Goal: Transaction & Acquisition: Purchase product/service

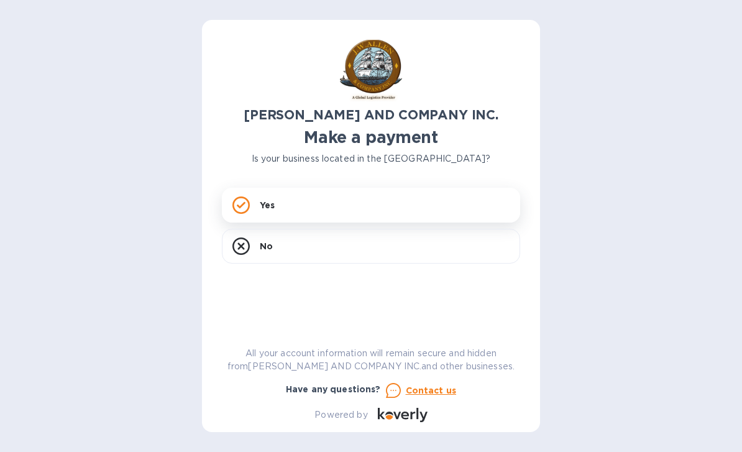
click at [391, 194] on div "Yes" at bounding box center [371, 205] width 298 height 35
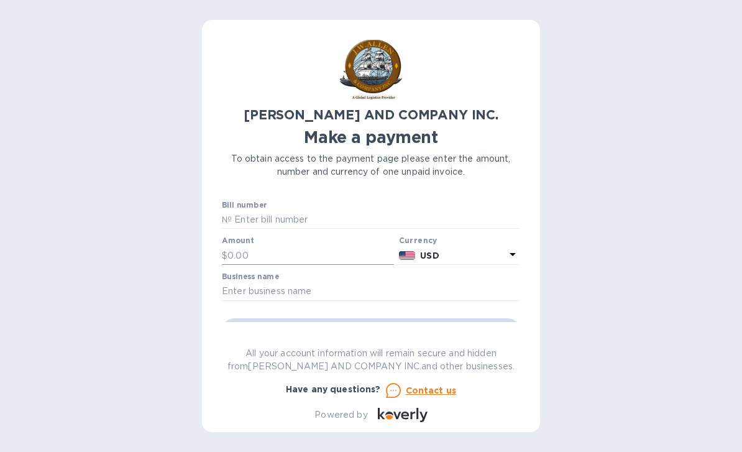
click at [304, 247] on input "text" at bounding box center [310, 255] width 166 height 19
click at [352, 220] on input "text" at bounding box center [376, 220] width 288 height 19
click at [328, 211] on input "text" at bounding box center [376, 220] width 288 height 19
paste input "AC03920-01"
type input "AC03920-01"
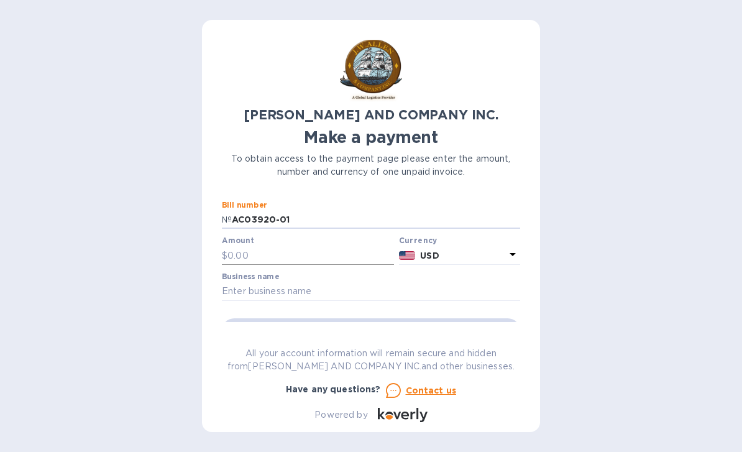
click at [319, 253] on input "text" at bounding box center [310, 255] width 166 height 19
type input "1,686.41"
click at [357, 289] on input "text" at bounding box center [371, 291] width 298 height 19
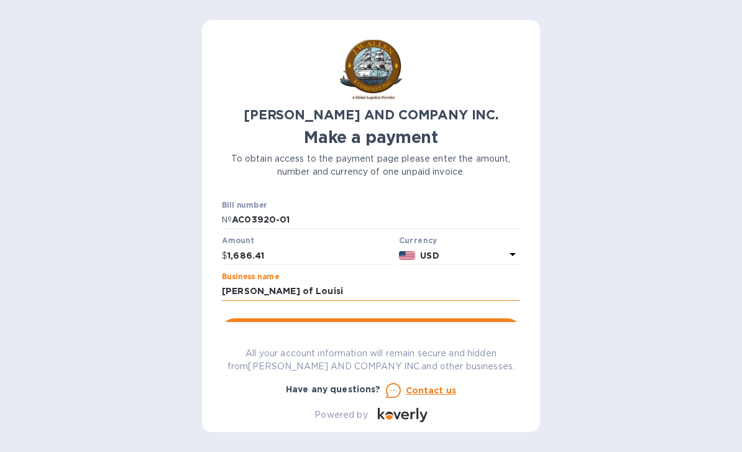
type input "Milly Marie of Louisi"
click at [380, 289] on input "Milly Marie of Louisi" at bounding box center [371, 291] width 298 height 19
type input "Milly Marie of Louisiana"
click at [427, 327] on span "Go to payment page" at bounding box center [371, 330] width 278 height 15
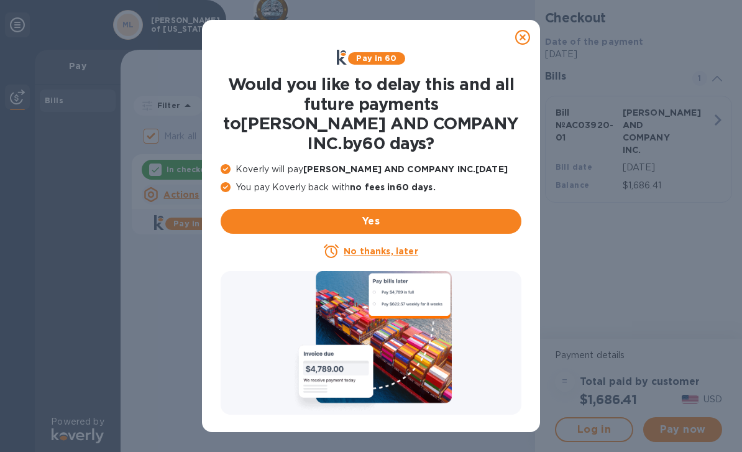
click at [393, 246] on u "No thanks, later" at bounding box center [380, 251] width 74 height 10
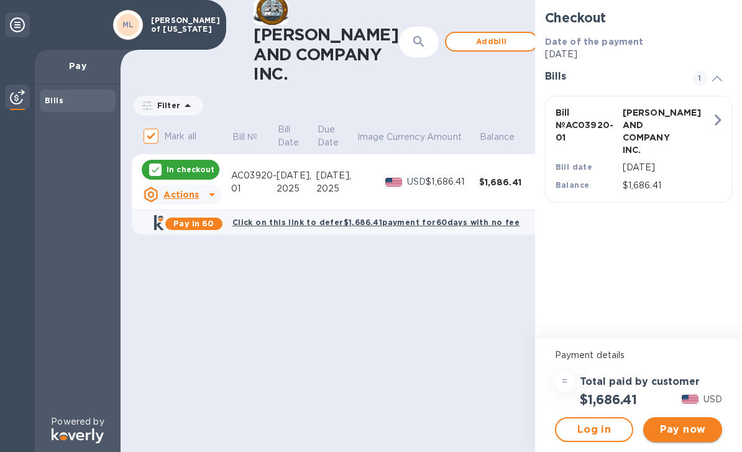
click at [668, 428] on span "Pay now" at bounding box center [682, 429] width 59 height 15
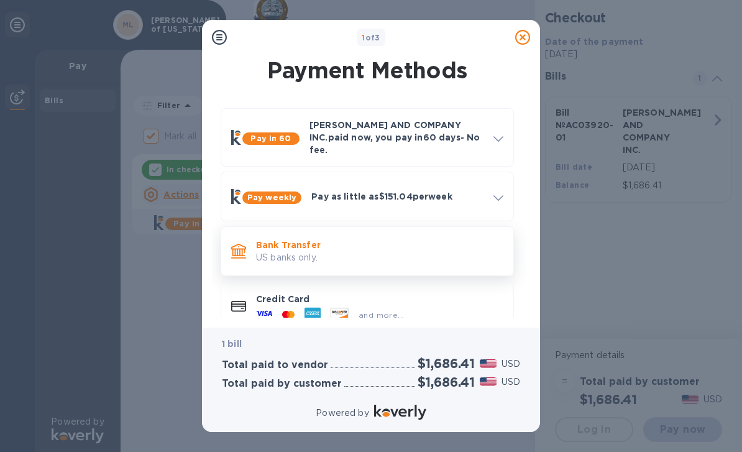
click at [366, 238] on p "Bank Transfer" at bounding box center [379, 244] width 247 height 12
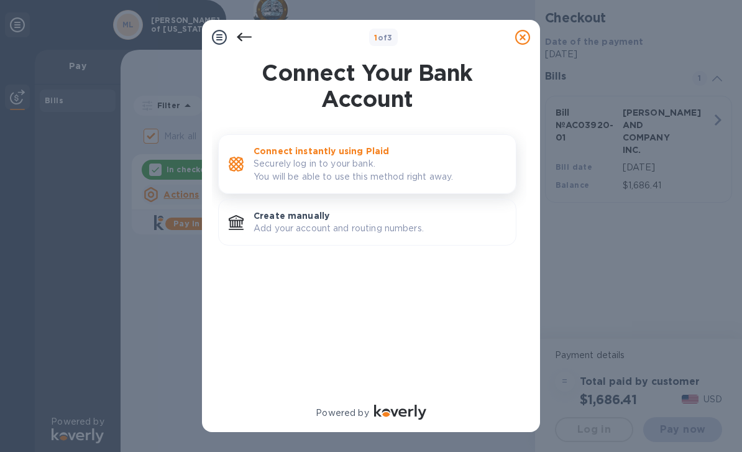
click at [406, 147] on p "Connect instantly using Plaid" at bounding box center [379, 151] width 252 height 12
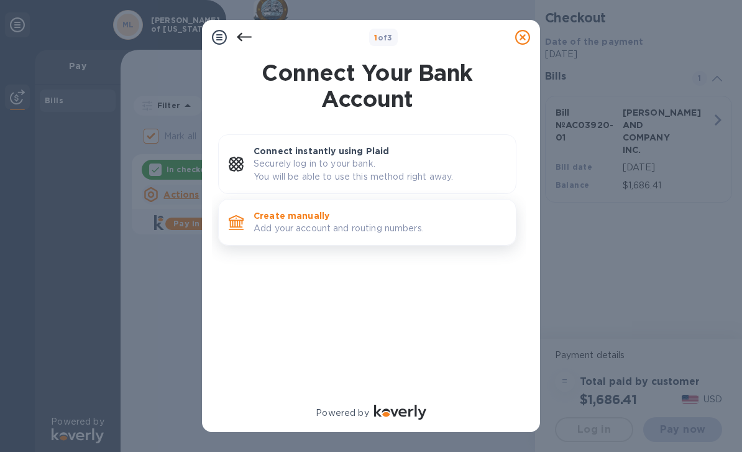
click at [417, 222] on p "Add your account and routing numbers." at bounding box center [379, 228] width 252 height 13
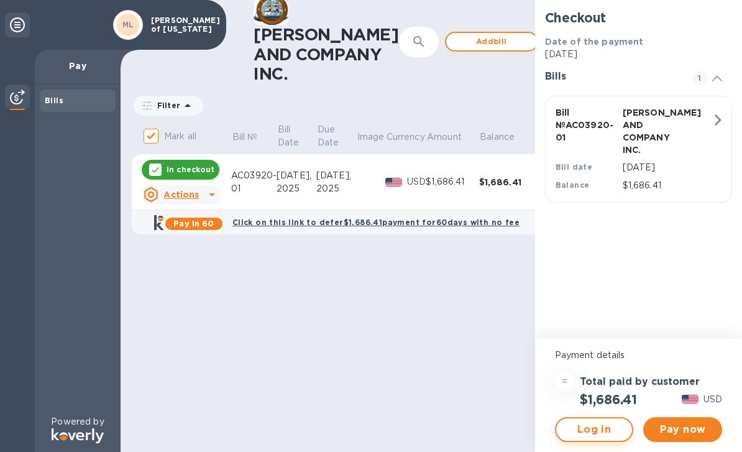
click at [593, 437] on button "Log in" at bounding box center [594, 429] width 79 height 25
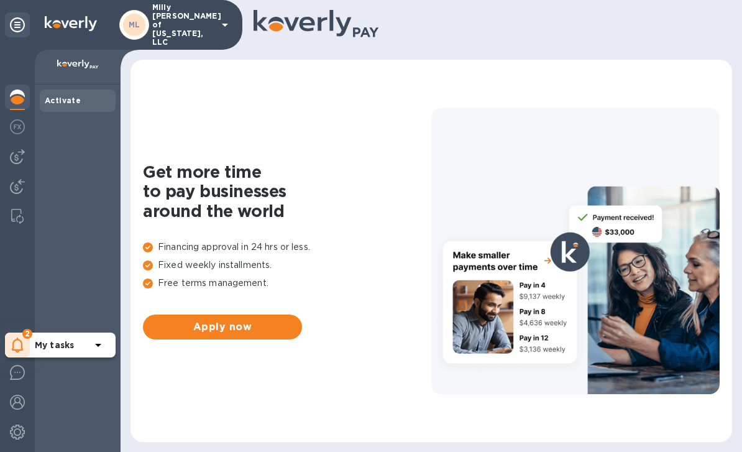
click at [93, 350] on icon at bounding box center [98, 344] width 15 height 15
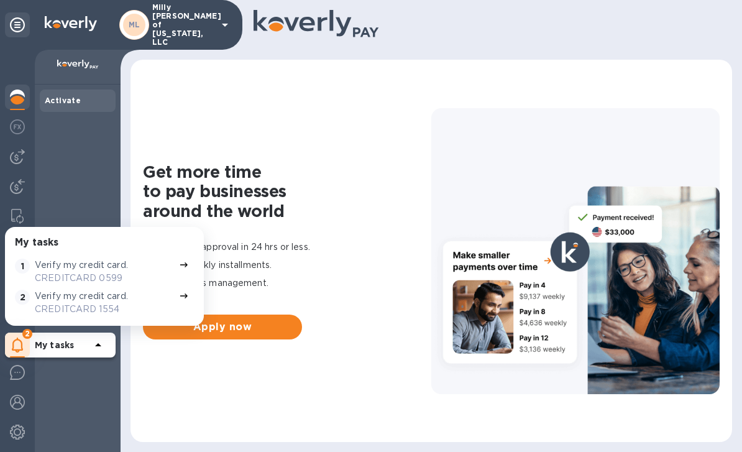
click at [330, 87] on div "Get more time to pay businesses around the world Financing approval in 24 hrs o…" at bounding box center [431, 250] width 576 height 357
click at [146, 101] on div "Get more time to pay businesses around the world Financing approval in 24 hrs o…" at bounding box center [431, 250] width 576 height 357
click at [20, 334] on div "2" at bounding box center [17, 344] width 25 height 25
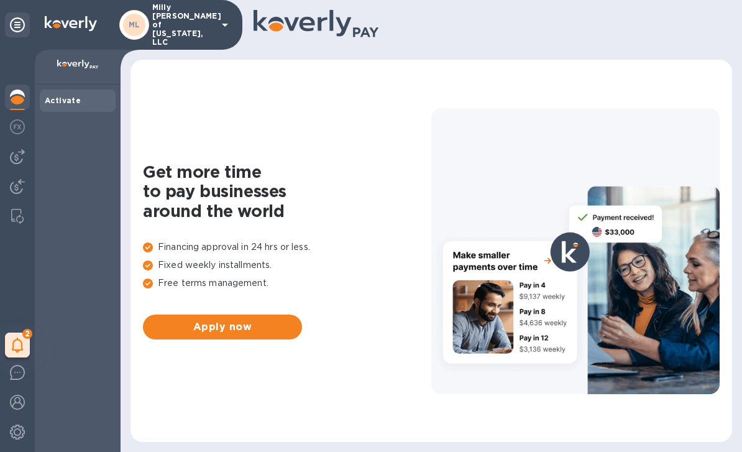
click at [21, 21] on icon at bounding box center [17, 24] width 15 height 15
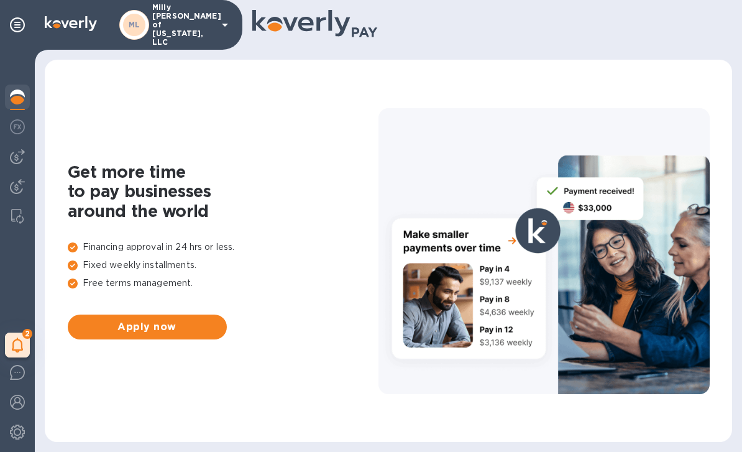
click at [214, 22] on div "ML Milly [PERSON_NAME] of [US_STATE], LLC" at bounding box center [175, 24] width 113 height 43
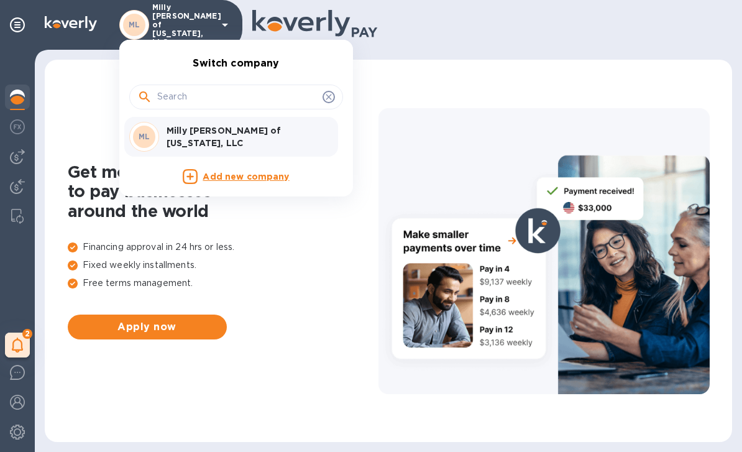
click at [256, 132] on p "Milly [PERSON_NAME] of [US_STATE], LLC" at bounding box center [244, 136] width 157 height 25
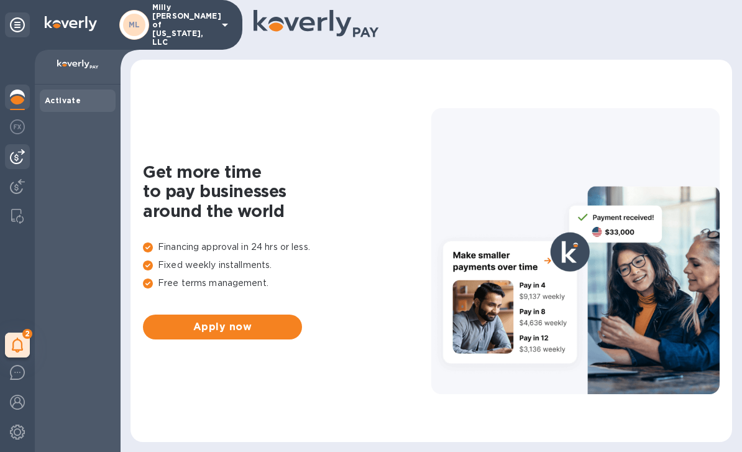
click at [21, 156] on img at bounding box center [17, 156] width 15 height 15
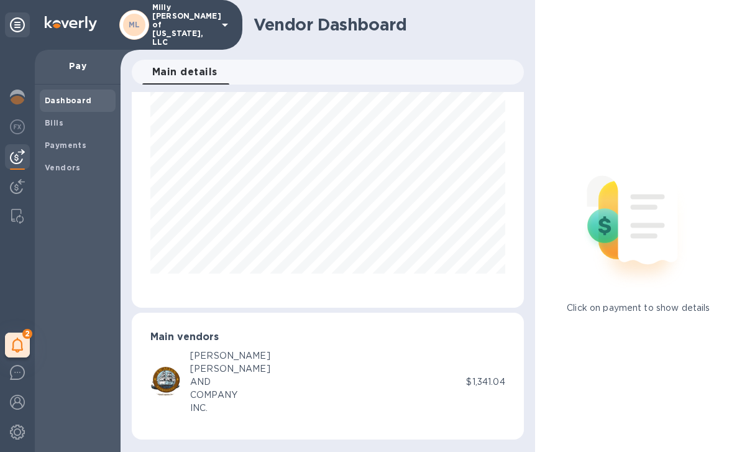
scroll to position [55, 0]
click at [77, 122] on span "Bills" at bounding box center [78, 123] width 66 height 12
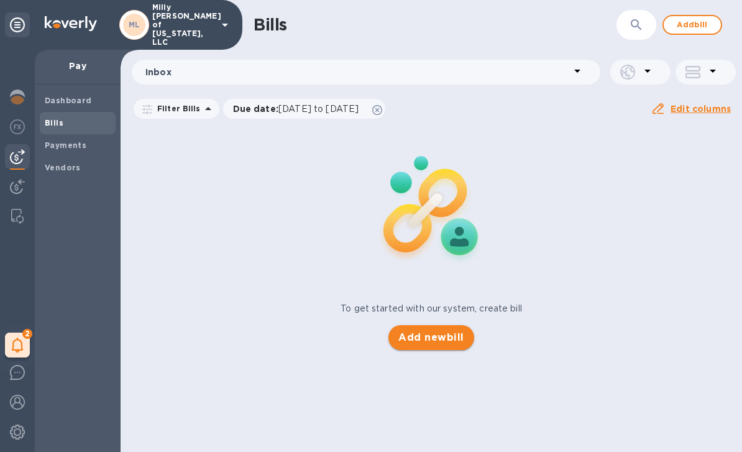
click at [441, 331] on span "Add new bill" at bounding box center [430, 337] width 65 height 15
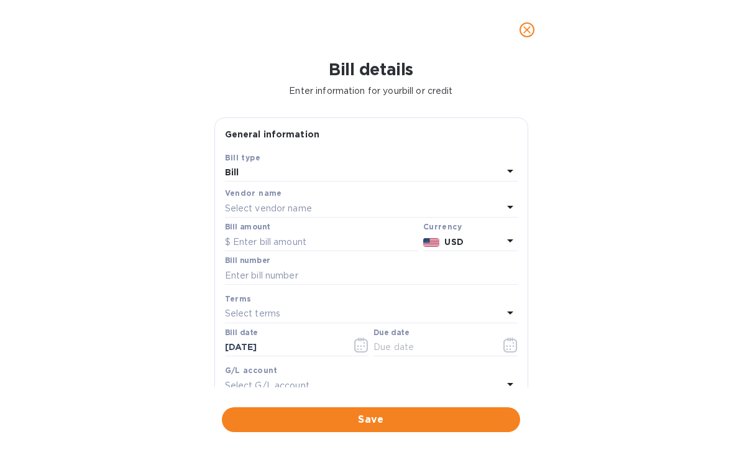
click at [357, 204] on div "Select vendor name" at bounding box center [364, 207] width 278 height 17
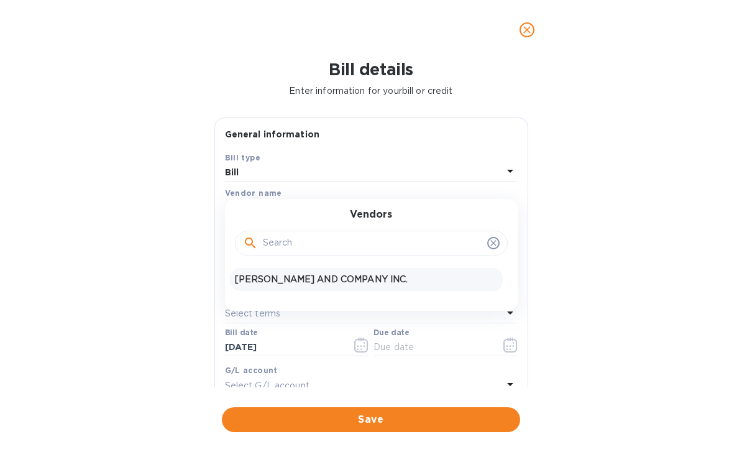
click at [370, 282] on p "J.W. ALLEN AND COMPANY INC." at bounding box center [366, 279] width 263 height 13
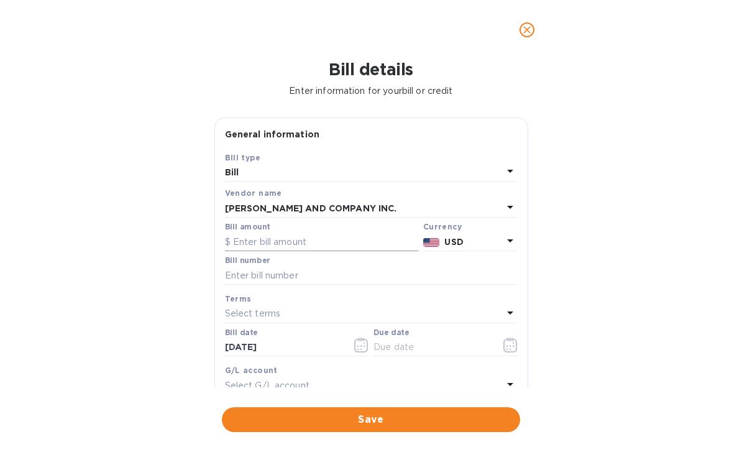
click at [324, 234] on input "text" at bounding box center [321, 241] width 193 height 19
click at [369, 278] on input "text" at bounding box center [371, 275] width 293 height 19
click at [317, 270] on input "text" at bounding box center [371, 275] width 293 height 19
paste input "AC03920-01"
type input "AC03920-01"
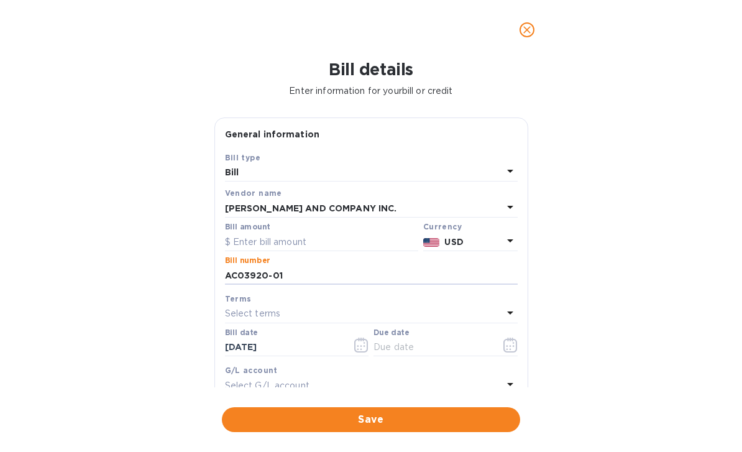
click at [330, 306] on div "Select terms" at bounding box center [364, 313] width 278 height 17
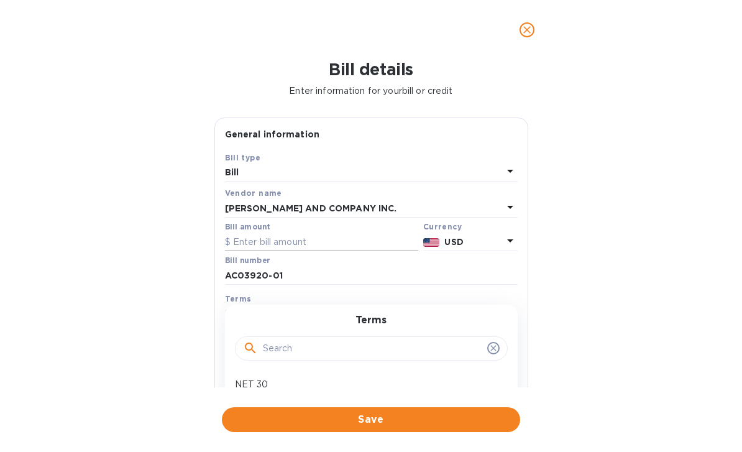
click at [329, 242] on input "text" at bounding box center [321, 241] width 193 height 19
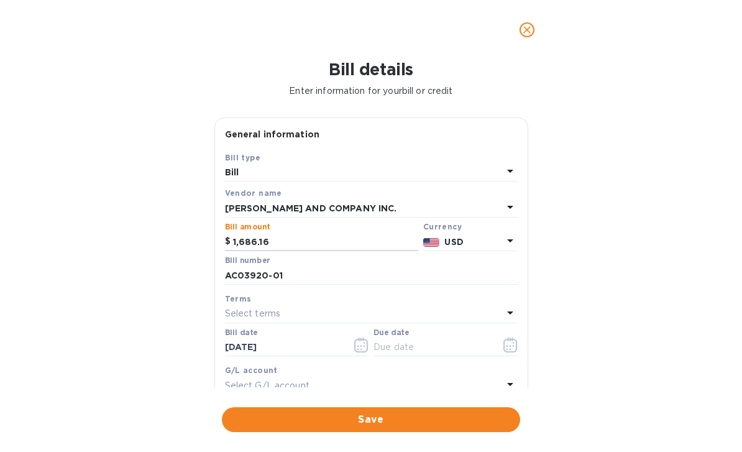
type input "1,686.16"
click at [304, 305] on div "Select terms" at bounding box center [364, 313] width 278 height 17
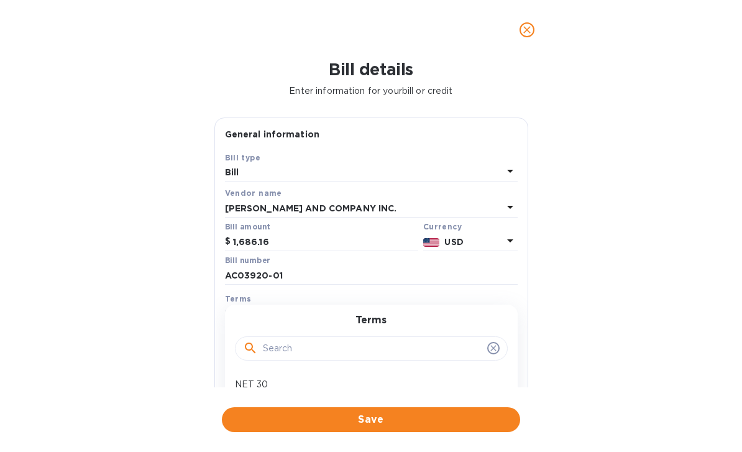
click at [281, 301] on div "Terms" at bounding box center [371, 298] width 293 height 13
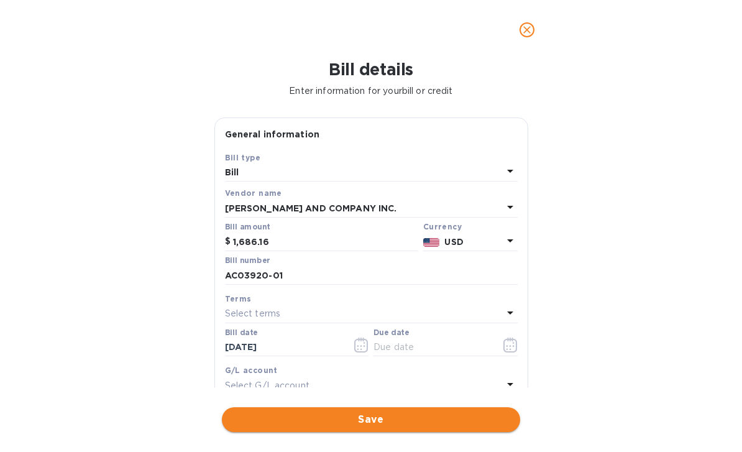
click at [401, 424] on span "Save" at bounding box center [371, 419] width 278 height 15
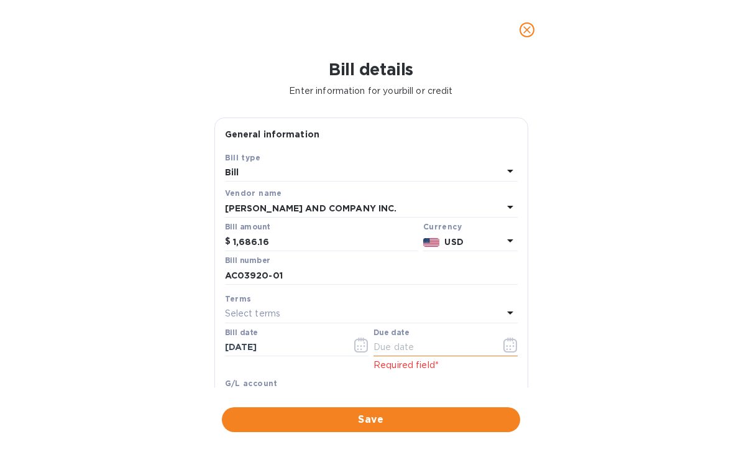
click at [423, 344] on input "text" at bounding box center [431, 347] width 117 height 19
click at [501, 344] on button "button" at bounding box center [510, 345] width 29 height 30
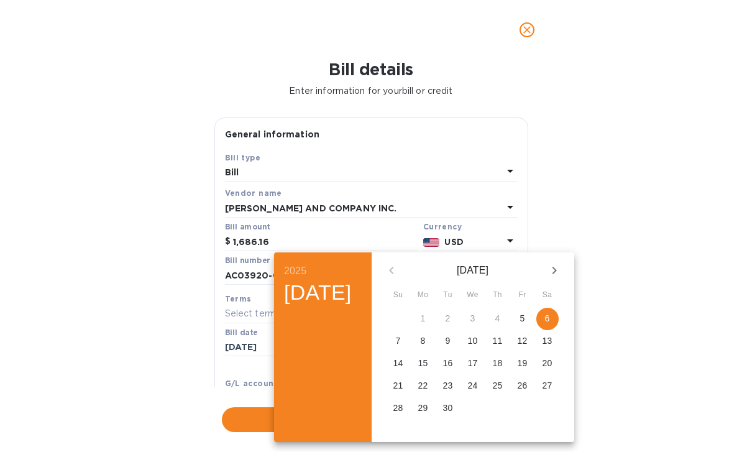
click at [558, 321] on span "6" at bounding box center [547, 318] width 22 height 12
type input "09/06/2025"
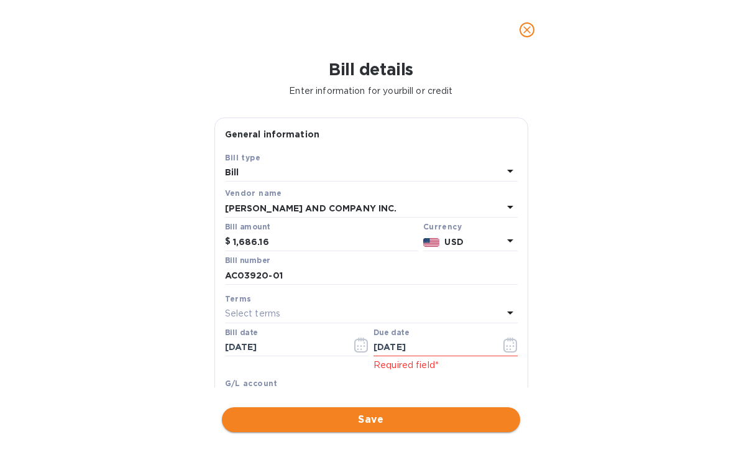
click at [422, 425] on span "Save" at bounding box center [371, 419] width 278 height 15
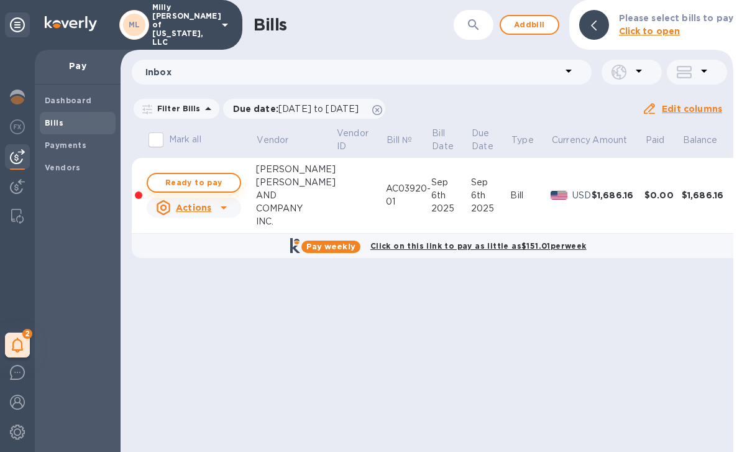
click at [205, 173] on button "Ready to pay" at bounding box center [194, 183] width 94 height 20
checkbox input "true"
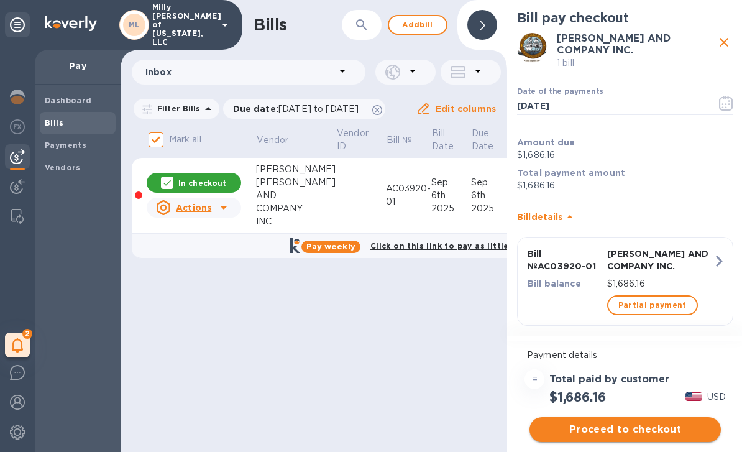
click at [673, 429] on span "Proceed to checkout" at bounding box center [624, 429] width 171 height 15
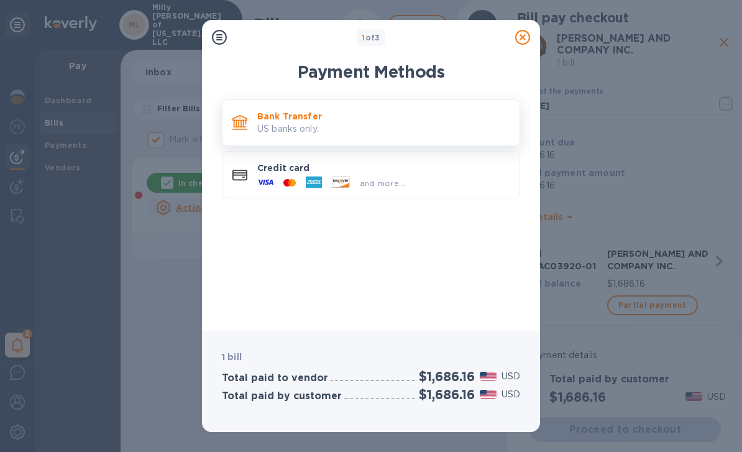
click at [387, 141] on div "Bank Transfer US banks only." at bounding box center [371, 122] width 298 height 47
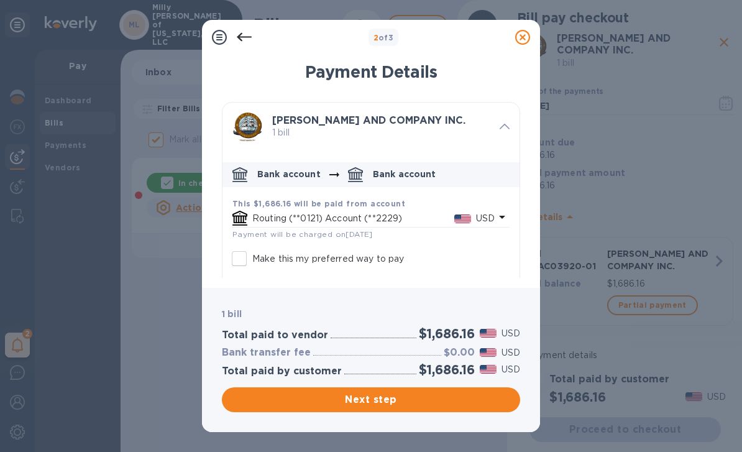
click at [488, 217] on p "USD" at bounding box center [485, 218] width 19 height 13
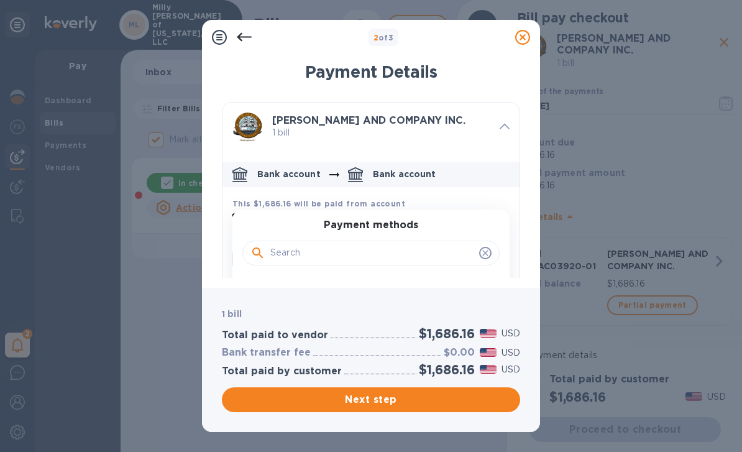
click at [511, 115] on div "J.W. ALLEN AND COMPANY INC. 1 bill" at bounding box center [370, 128] width 307 height 60
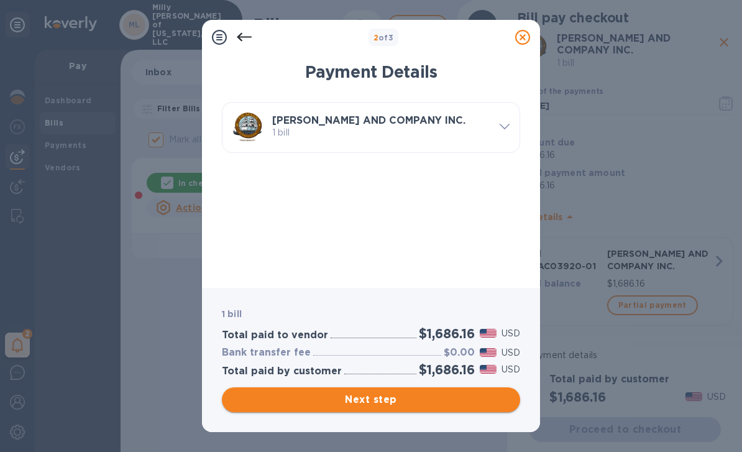
click at [391, 403] on span "Next step" at bounding box center [371, 399] width 278 height 15
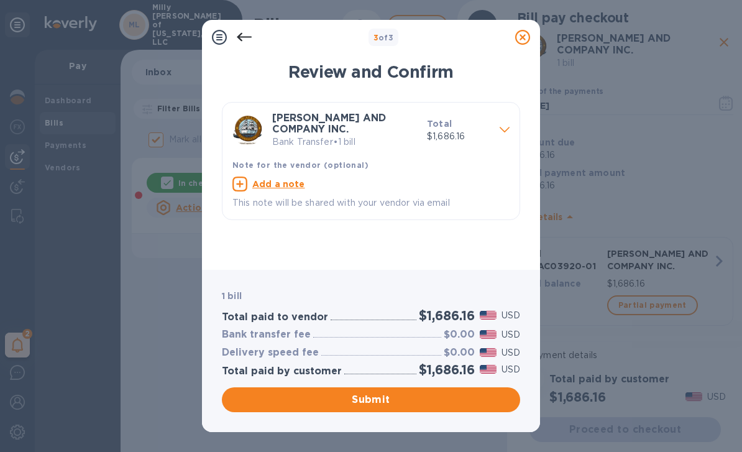
click at [239, 37] on icon at bounding box center [244, 37] width 15 height 9
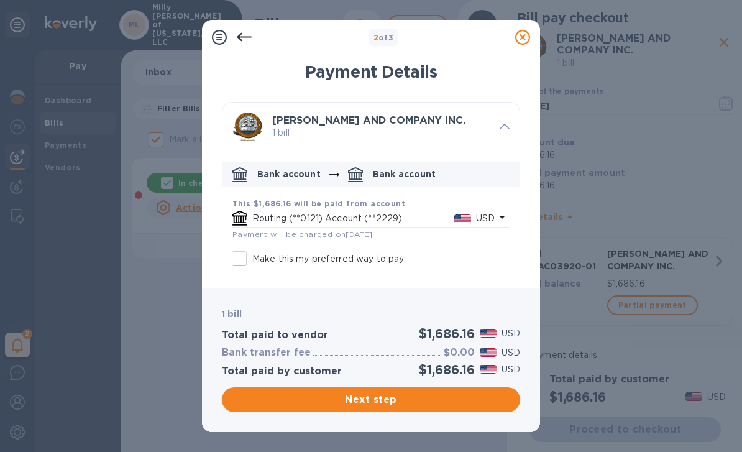
click at [241, 35] on icon at bounding box center [244, 37] width 15 height 15
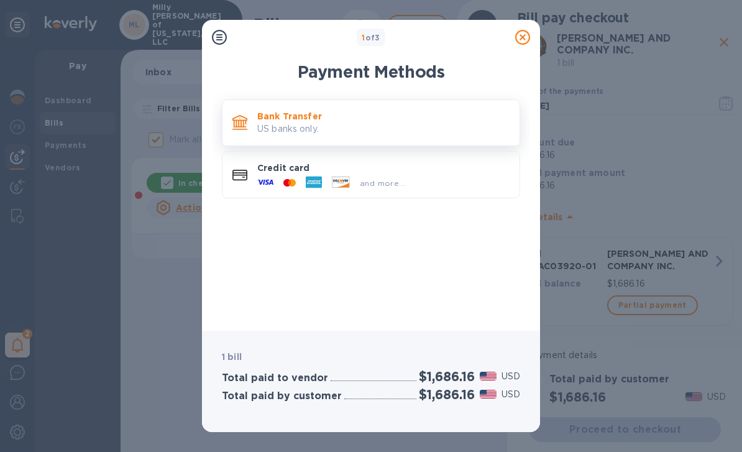
click at [353, 118] on p "Bank Transfer" at bounding box center [383, 116] width 252 height 12
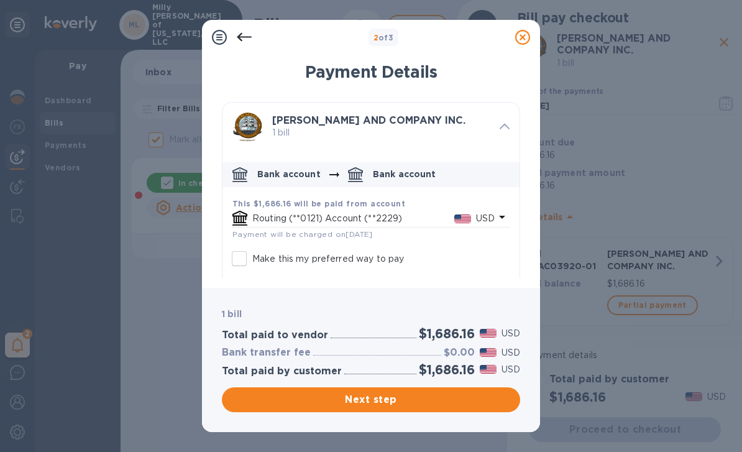
click at [345, 208] on div "Routing (**0121) Account (**2229) USD" at bounding box center [363, 218] width 267 height 20
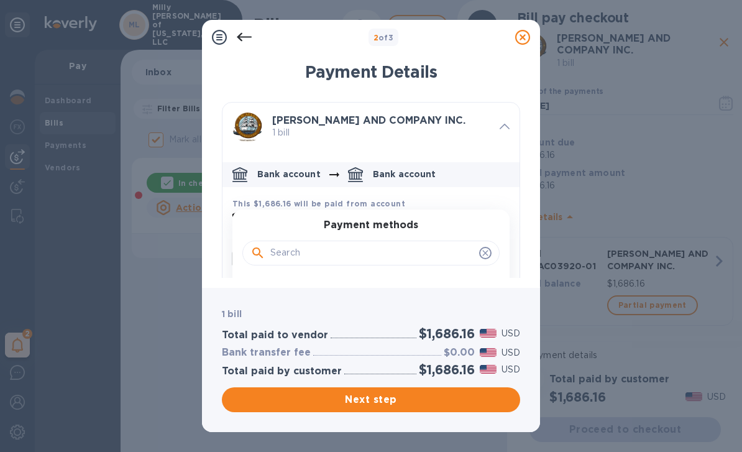
click at [507, 127] on icon at bounding box center [504, 127] width 10 height 6
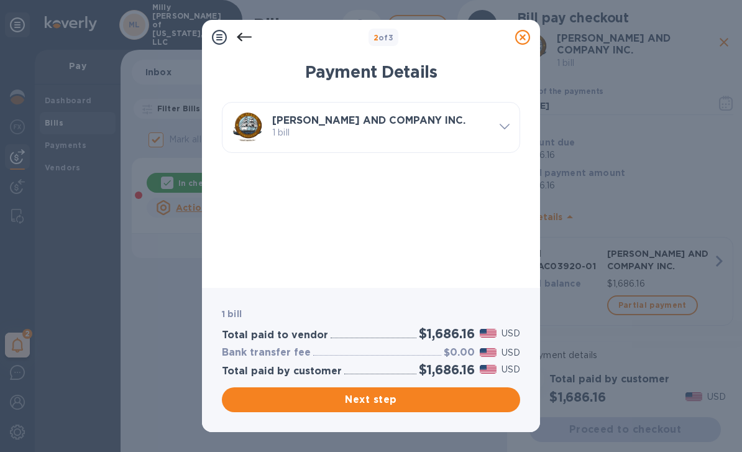
click at [501, 130] on span at bounding box center [504, 125] width 10 height 12
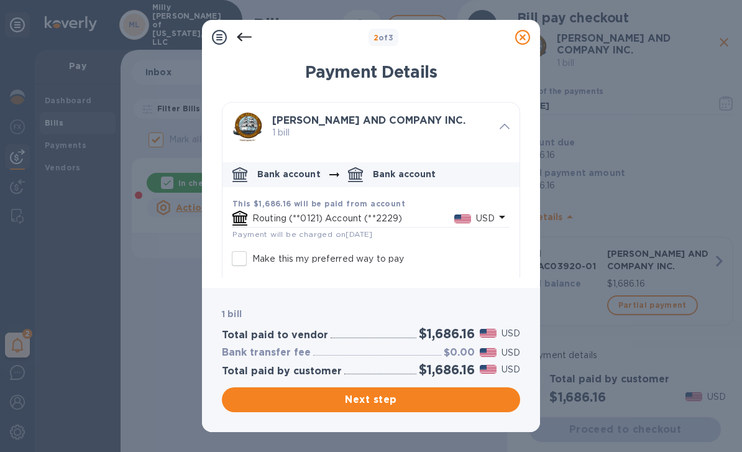
click at [247, 31] on icon at bounding box center [244, 37] width 15 height 15
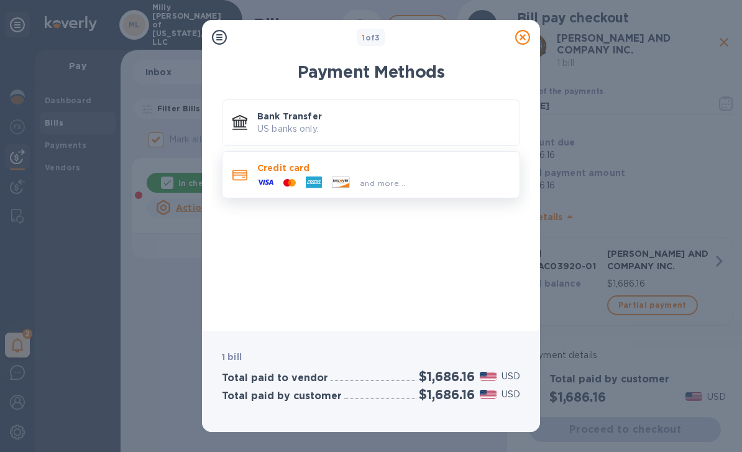
click at [419, 189] on div "Credit card and more..." at bounding box center [383, 175] width 262 height 36
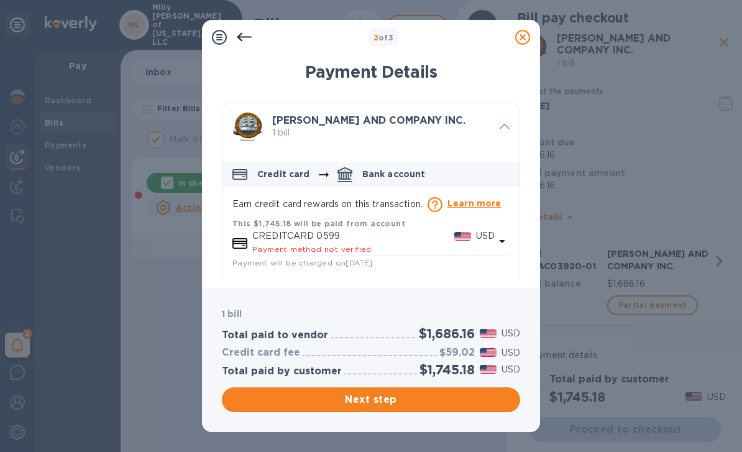
click at [507, 127] on icon at bounding box center [504, 127] width 10 height 6
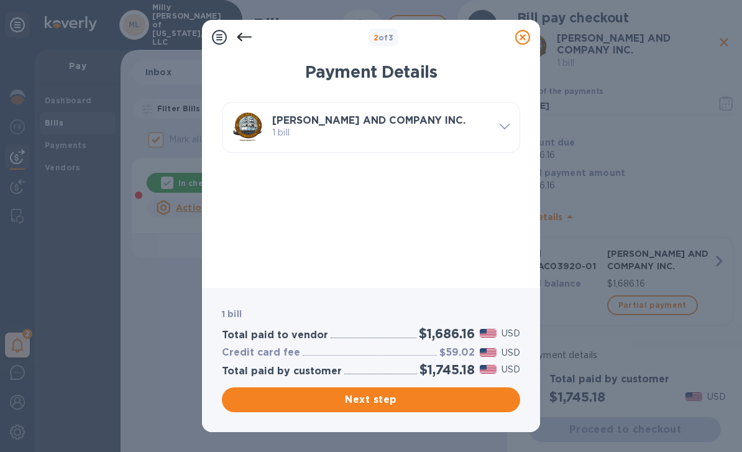
click at [502, 134] on div at bounding box center [504, 127] width 20 height 22
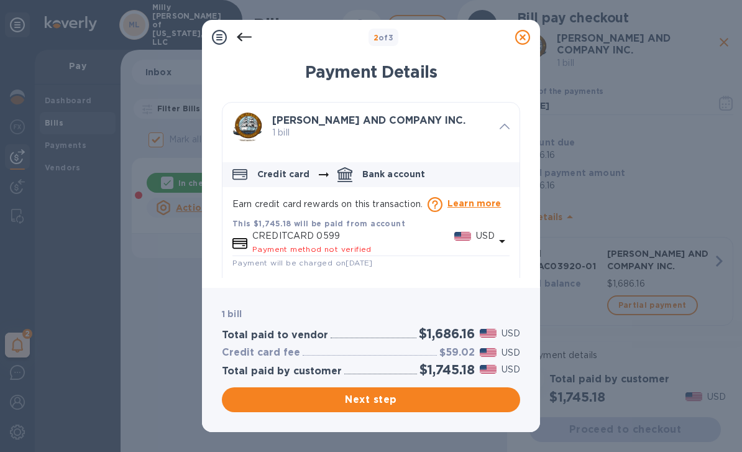
click at [242, 40] on icon at bounding box center [244, 37] width 15 height 9
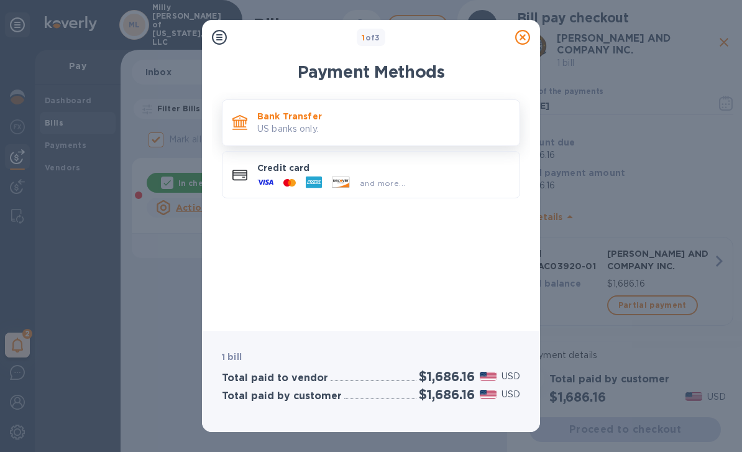
click at [432, 128] on p "US banks only." at bounding box center [383, 128] width 252 height 13
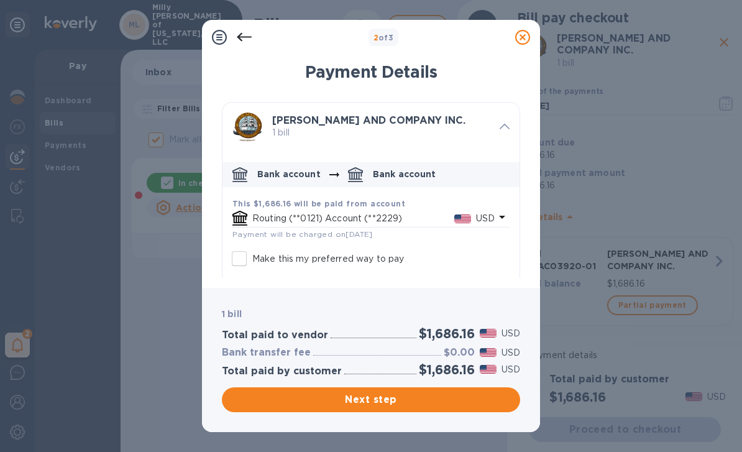
click at [529, 40] on icon at bounding box center [522, 37] width 15 height 15
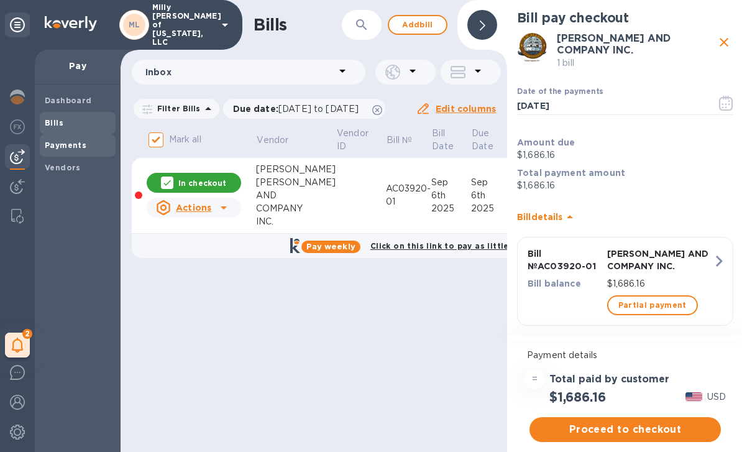
click at [90, 149] on span "Payments" at bounding box center [78, 145] width 66 height 12
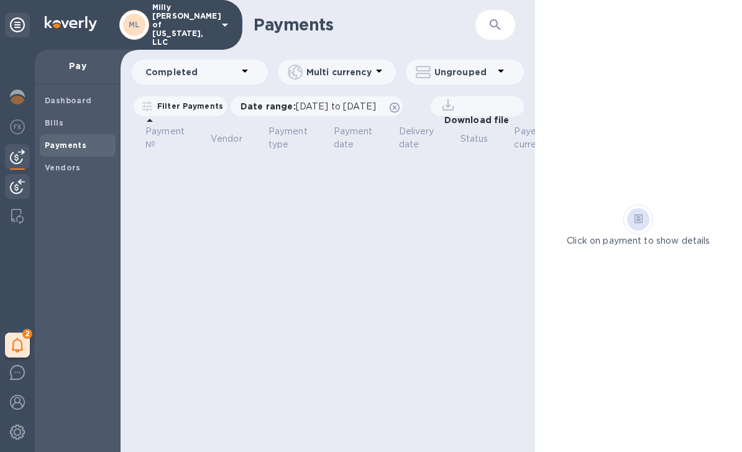
click at [20, 188] on img at bounding box center [17, 186] width 15 height 15
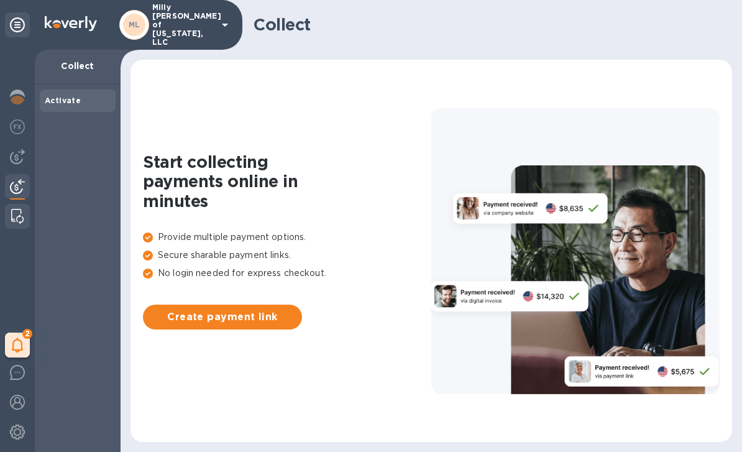
click at [21, 219] on img at bounding box center [17, 216] width 12 height 15
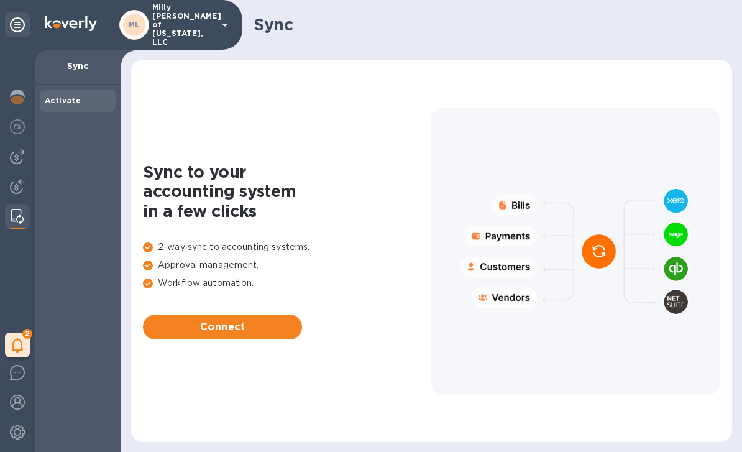
click at [22, 18] on icon at bounding box center [17, 24] width 15 height 15
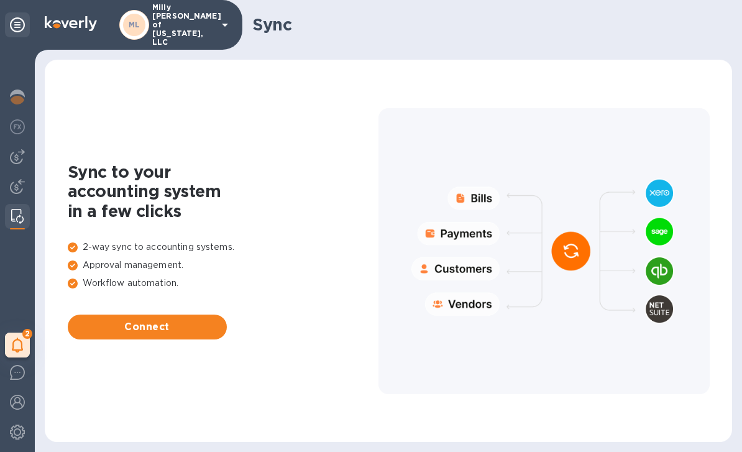
click at [23, 24] on icon at bounding box center [17, 24] width 15 height 15
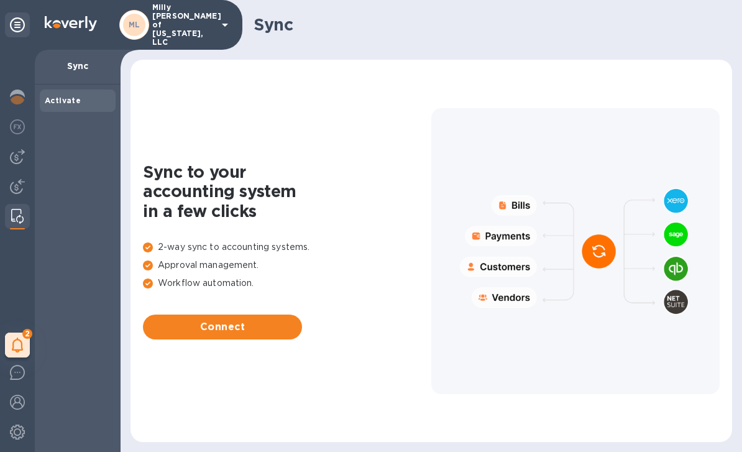
click at [41, 173] on div "Activate" at bounding box center [78, 267] width 86 height 367
click at [17, 157] on img at bounding box center [17, 156] width 15 height 15
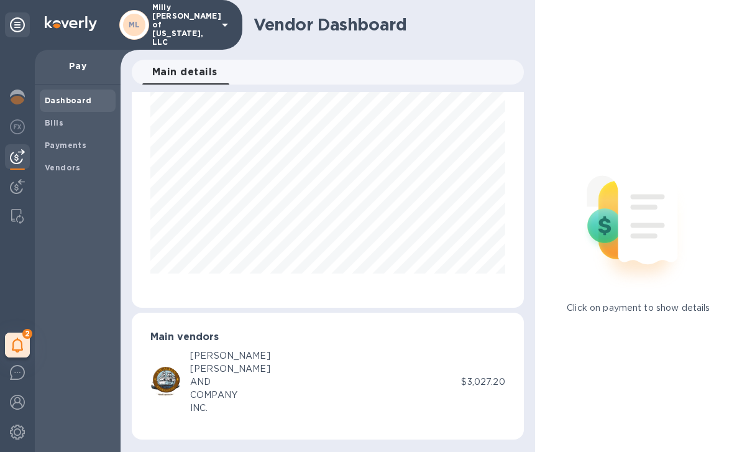
scroll to position [55, 0]
click at [86, 118] on span "Bills" at bounding box center [78, 123] width 66 height 12
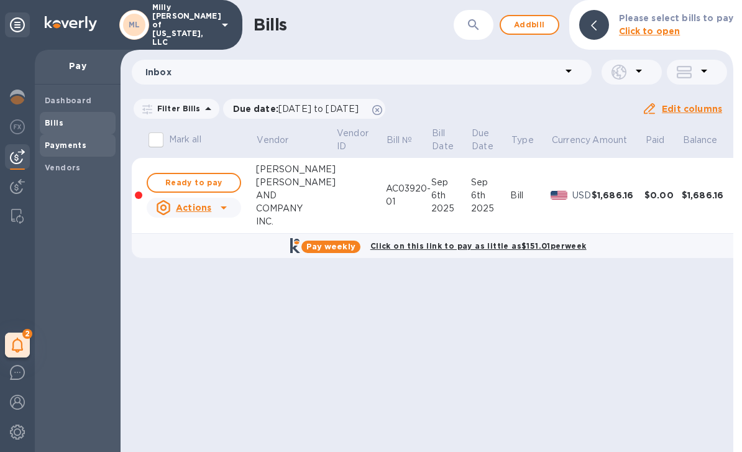
click at [84, 148] on span "Payments" at bounding box center [78, 145] width 66 height 12
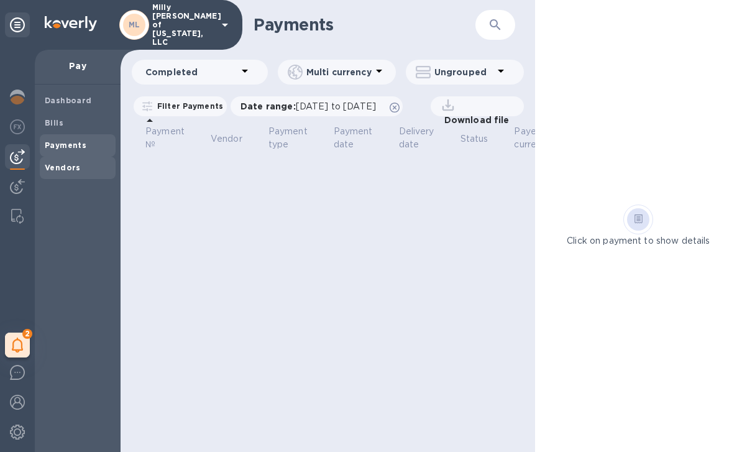
click at [88, 170] on span "Vendors" at bounding box center [78, 167] width 66 height 12
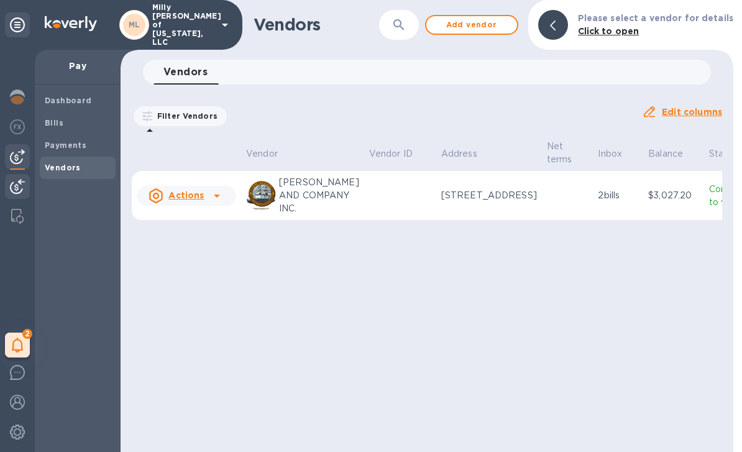
click at [22, 187] on img at bounding box center [17, 186] width 15 height 15
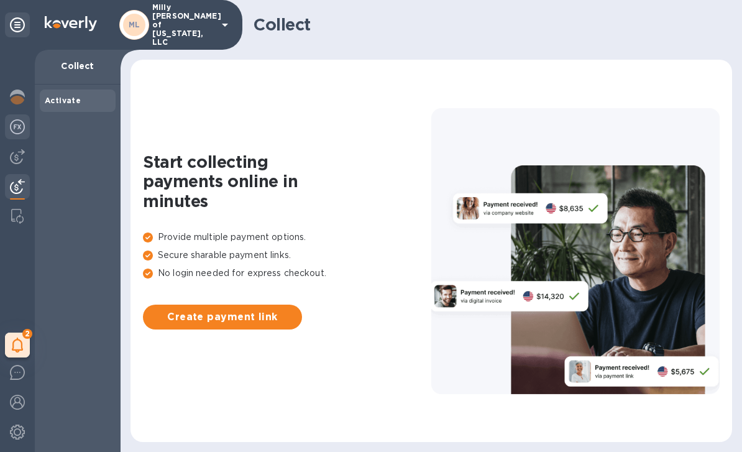
click at [17, 130] on img at bounding box center [17, 126] width 15 height 15
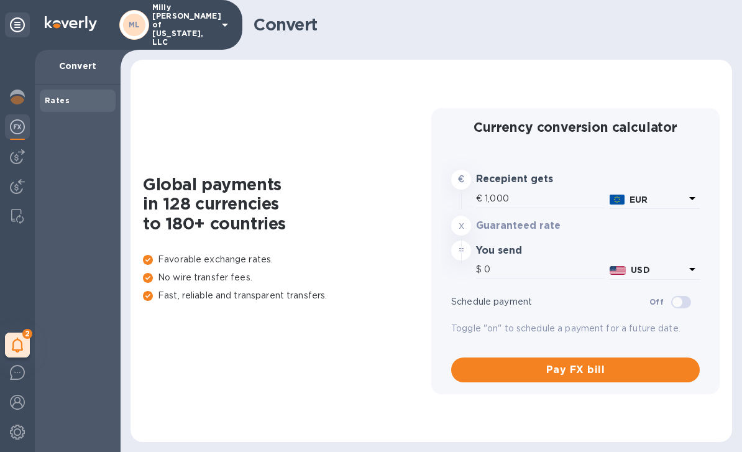
type input "1,180.99"
click at [24, 94] on img at bounding box center [17, 96] width 15 height 15
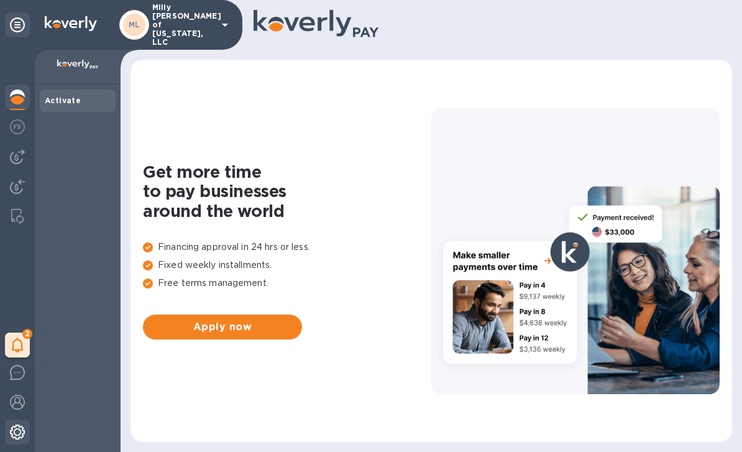
click at [17, 438] on img at bounding box center [17, 431] width 15 height 15
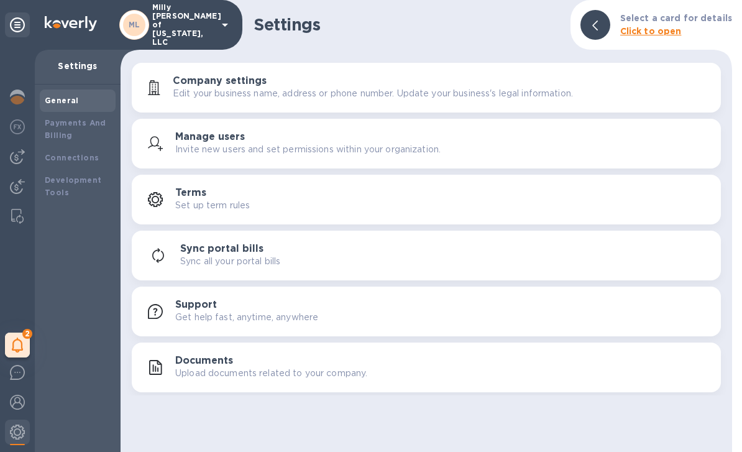
click at [361, 89] on p "Edit your business name, address or phone number. Update your business's legal …" at bounding box center [373, 93] width 400 height 13
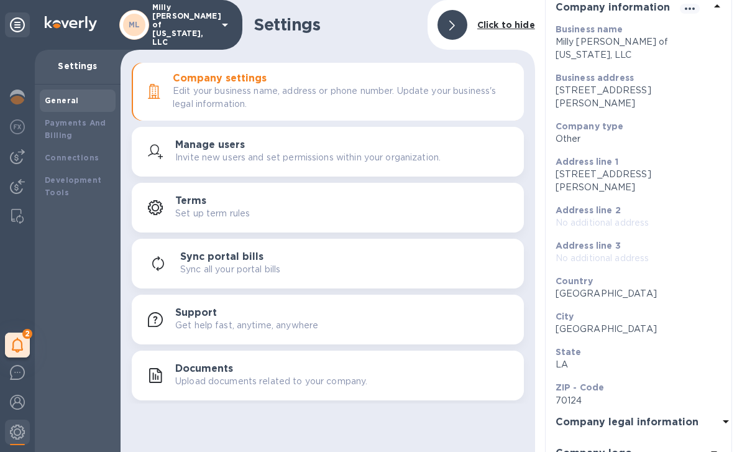
scroll to position [81, 0]
click at [23, 21] on icon at bounding box center [17, 24] width 15 height 15
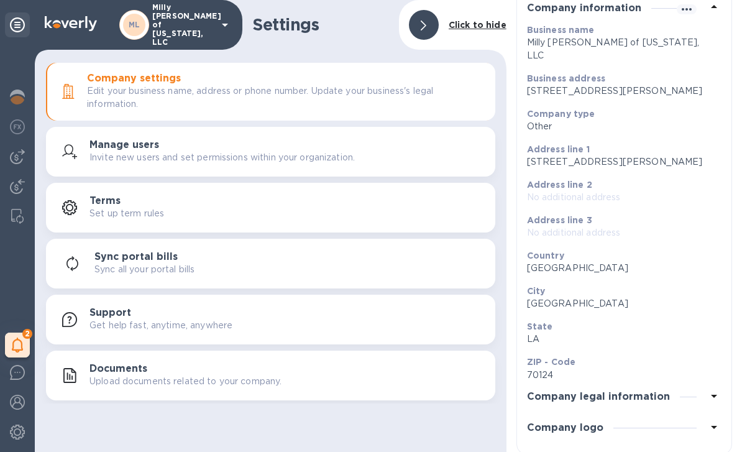
scroll to position [79, 0]
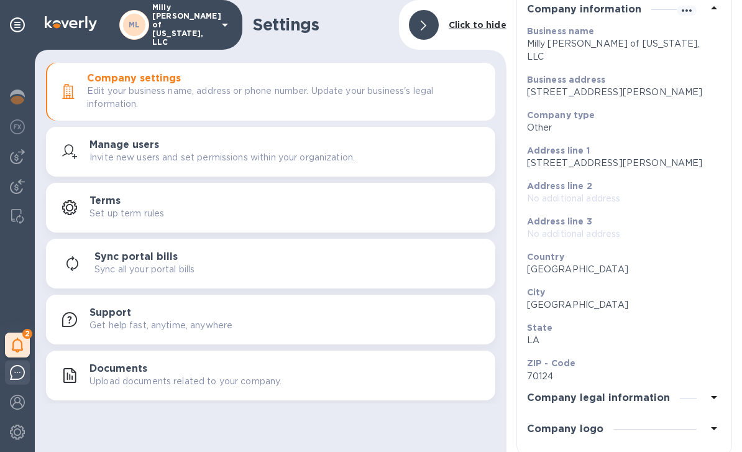
click at [20, 366] on img at bounding box center [17, 372] width 15 height 15
click at [16, 378] on img at bounding box center [17, 372] width 15 height 15
click at [22, 409] on img at bounding box center [17, 401] width 15 height 15
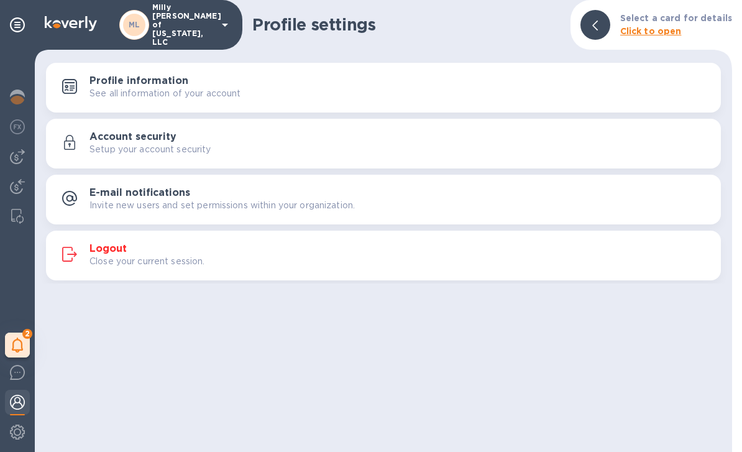
click at [361, 92] on div "See all information of your account" at bounding box center [399, 93] width 621 height 13
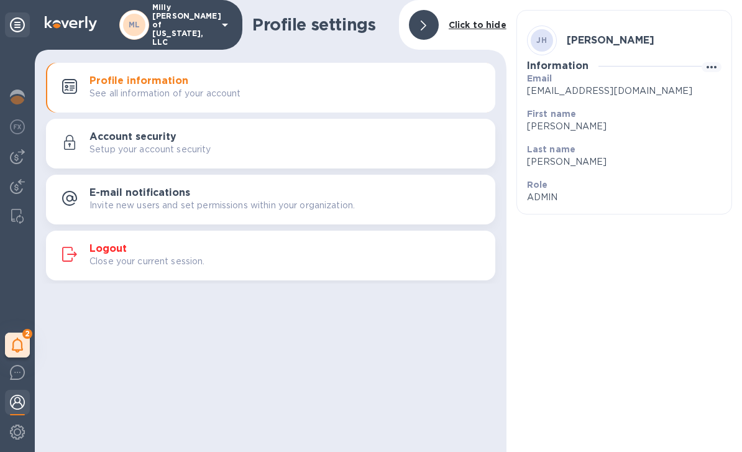
click at [23, 20] on icon at bounding box center [17, 24] width 15 height 15
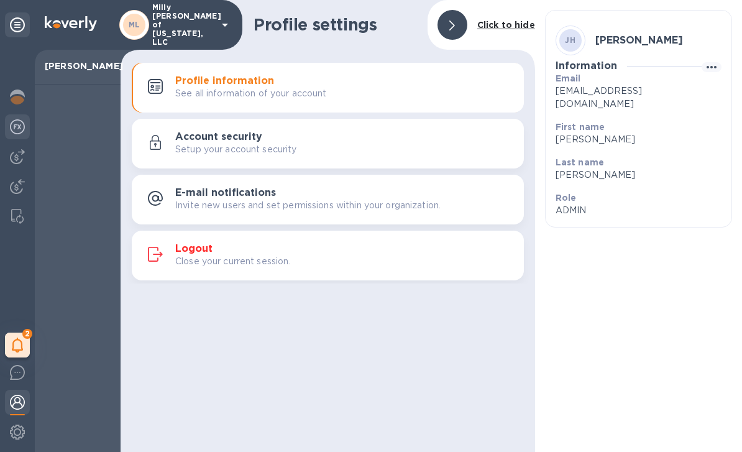
click at [22, 124] on img at bounding box center [17, 126] width 15 height 15
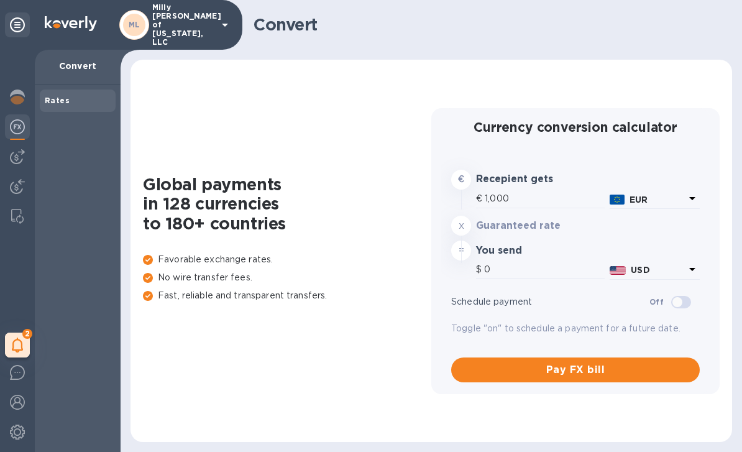
type input "1,180.99"
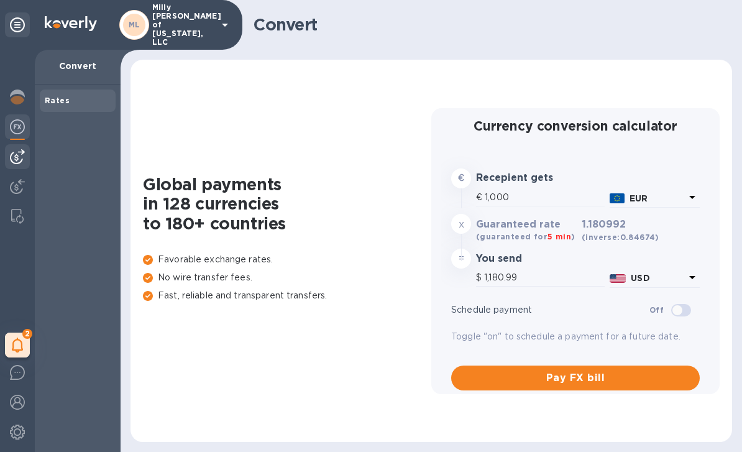
click at [23, 157] on img at bounding box center [17, 156] width 15 height 15
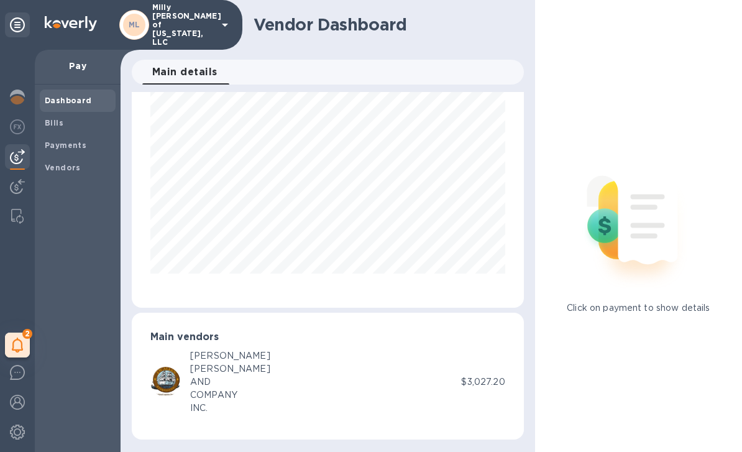
scroll to position [55, 0]
click at [486, 382] on p "$3,027.20" at bounding box center [482, 382] width 43 height 13
click at [223, 370] on div "ALLEN" at bounding box center [230, 369] width 80 height 13
click at [82, 132] on div "Bills" at bounding box center [78, 123] width 76 height 22
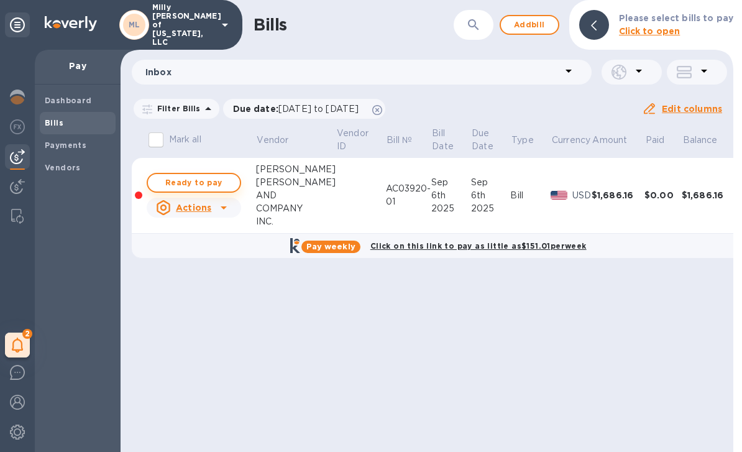
click at [204, 181] on span "Ready to pay" at bounding box center [194, 182] width 72 height 15
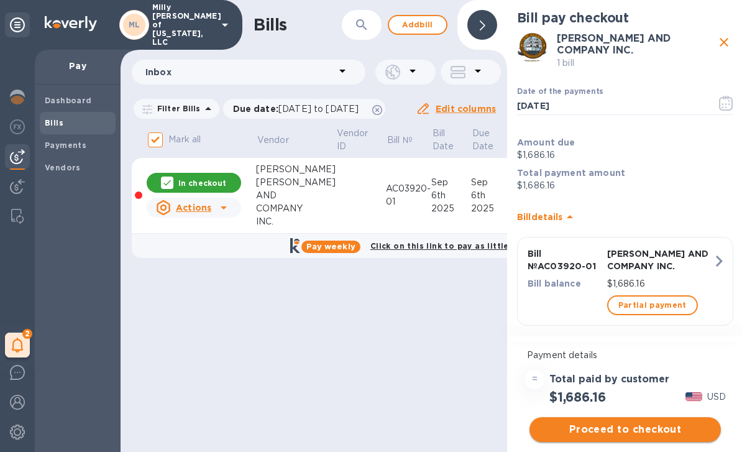
click at [645, 438] on button "Proceed to checkout" at bounding box center [624, 429] width 191 height 25
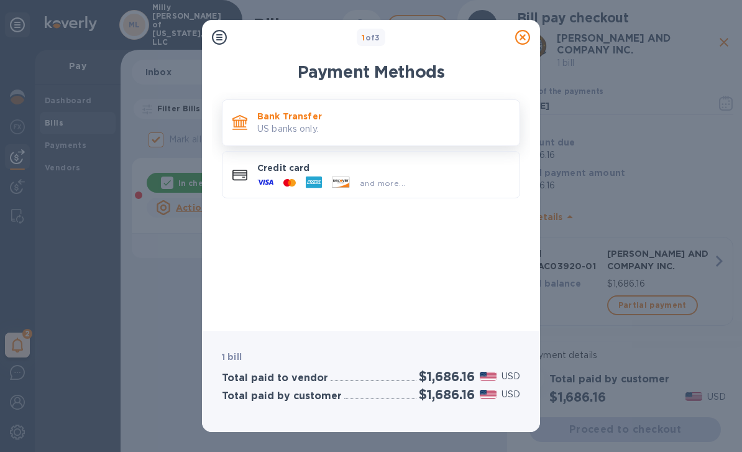
click at [422, 121] on p "Bank Transfer" at bounding box center [383, 116] width 252 height 12
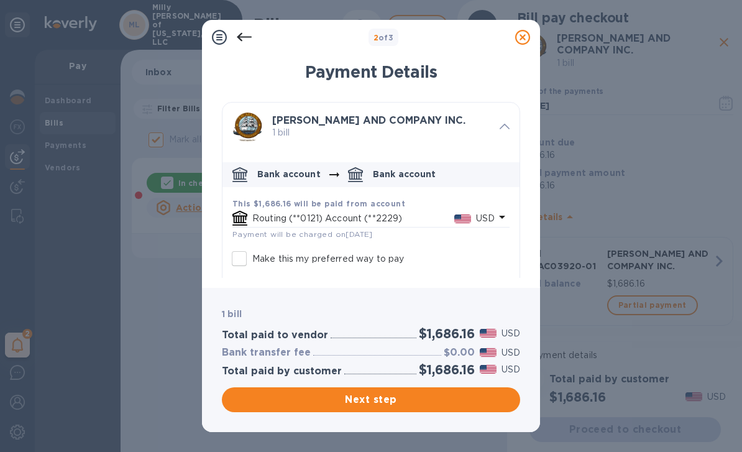
click at [270, 204] on b "This $1,686.16 will be paid from account" at bounding box center [318, 203] width 173 height 9
click at [499, 212] on icon "default-method" at bounding box center [501, 216] width 15 height 15
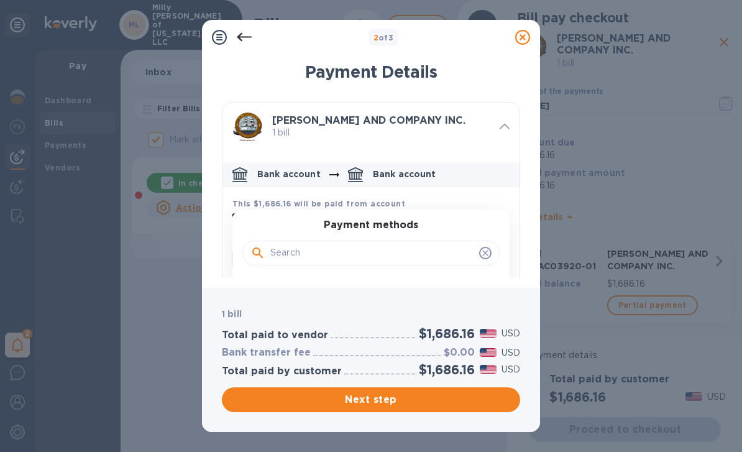
click at [414, 258] on input "default-method" at bounding box center [372, 252] width 204 height 19
click at [490, 248] on span "default-method" at bounding box center [485, 253] width 12 height 12
click at [243, 34] on icon at bounding box center [244, 37] width 15 height 15
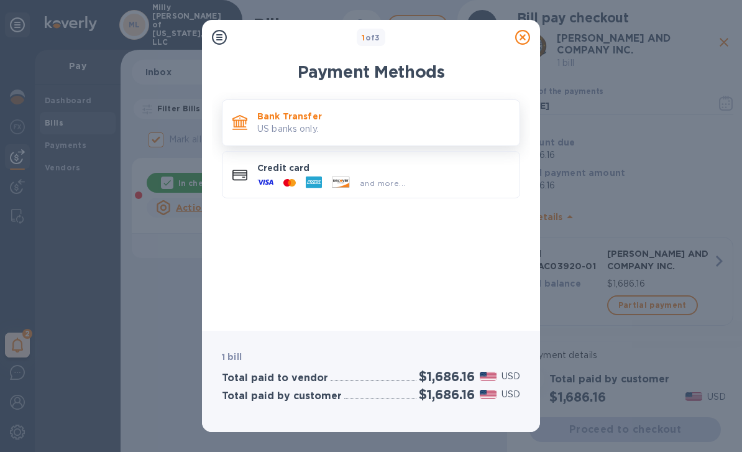
click at [433, 122] on p "US banks only." at bounding box center [383, 128] width 252 height 13
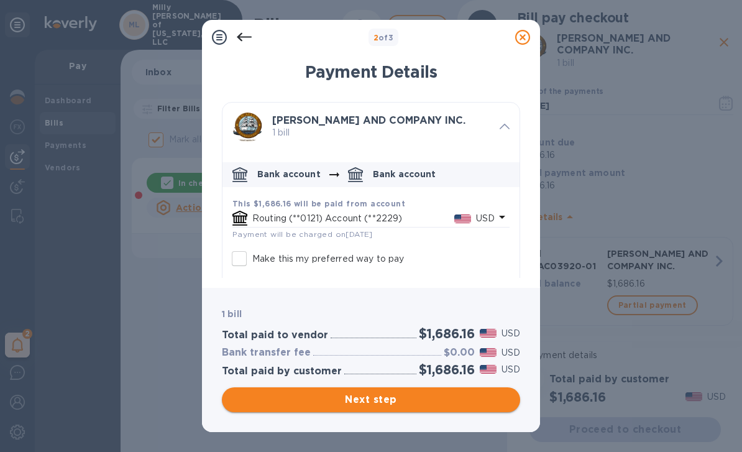
click at [404, 394] on span "Next step" at bounding box center [371, 399] width 278 height 15
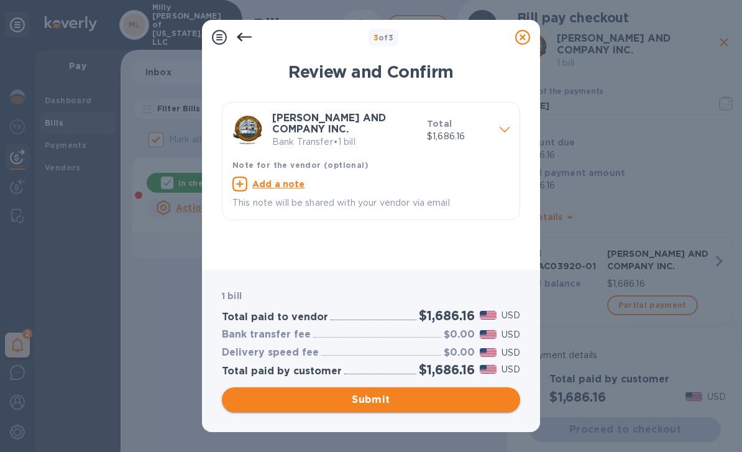
click at [399, 401] on span "Submit" at bounding box center [371, 399] width 278 height 15
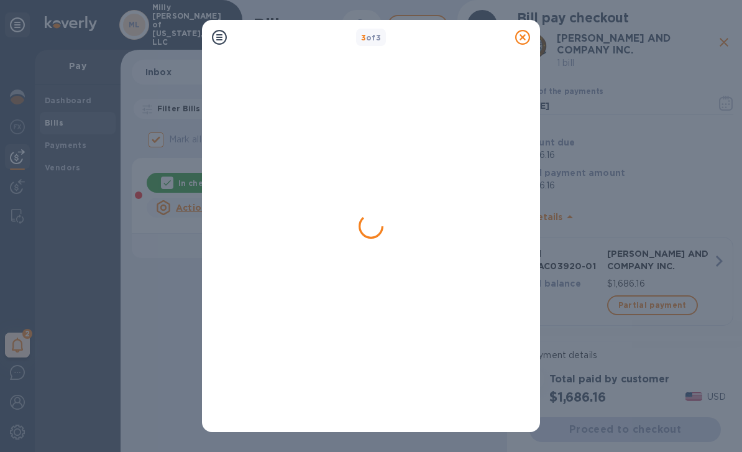
checkbox input "false"
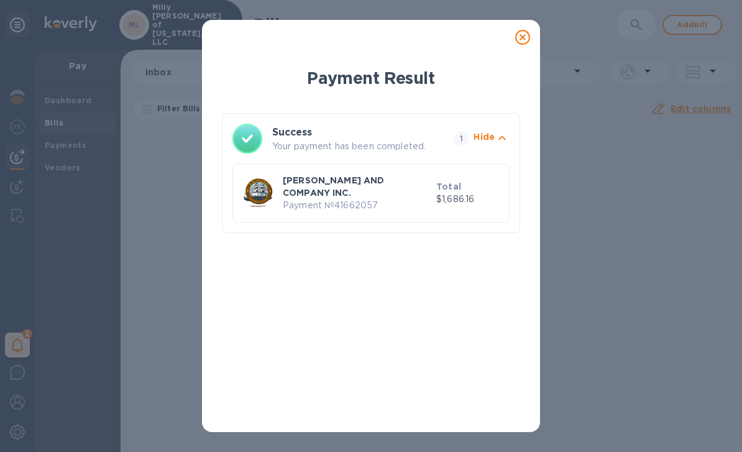
click at [527, 38] on icon at bounding box center [522, 37] width 15 height 15
